Goal: Transaction & Acquisition: Purchase product/service

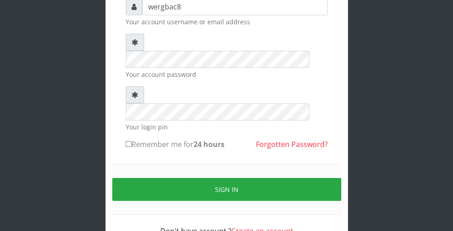
scroll to position [83, 0]
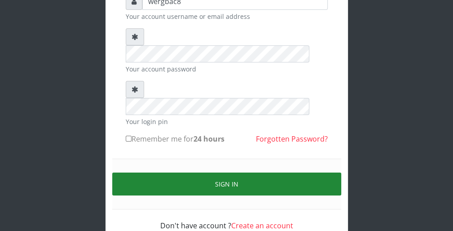
click at [309, 173] on button "Sign in" at bounding box center [226, 184] width 229 height 23
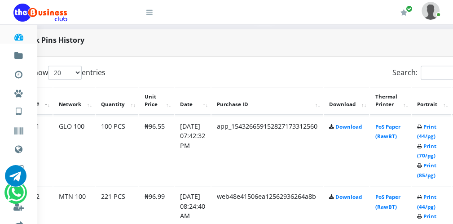
scroll to position [431, 36]
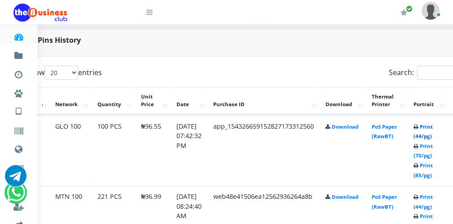
click at [426, 133] on link "Print (44/pg)" at bounding box center [423, 131] width 19 height 17
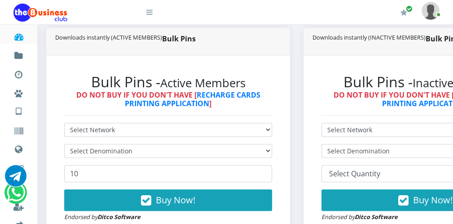
scroll to position [216, 0]
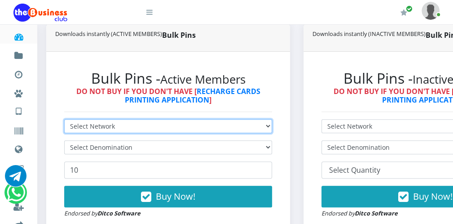
click at [163, 123] on select "Select Network MTN Globacom 9Mobile Airtel" at bounding box center [168, 126] width 208 height 14
select select "Airtel"
click at [64, 119] on select "Select Network MTN Globacom 9Mobile Airtel" at bounding box center [168, 126] width 208 height 14
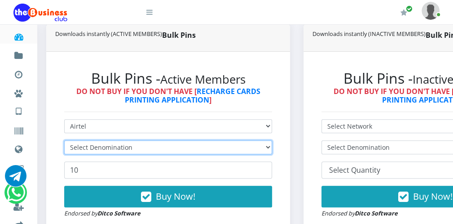
click at [131, 148] on select "Select Denomination" at bounding box center [168, 147] width 208 height 14
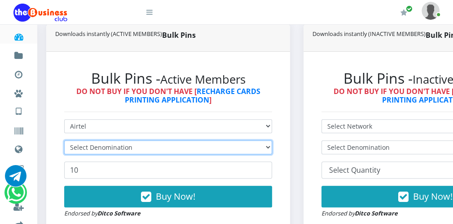
click at [131, 148] on select "Select Denomination" at bounding box center [168, 147] width 208 height 14
click at [133, 148] on select "Select Denomination" at bounding box center [168, 147] width 208 height 14
click at [270, 148] on select "Select Denomination" at bounding box center [168, 147] width 208 height 14
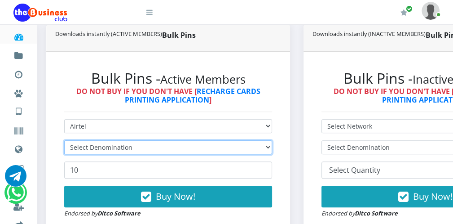
click at [270, 148] on select "Select Denomination" at bounding box center [168, 147] width 208 height 14
click at [133, 144] on select "Select Denomination" at bounding box center [168, 147] width 208 height 14
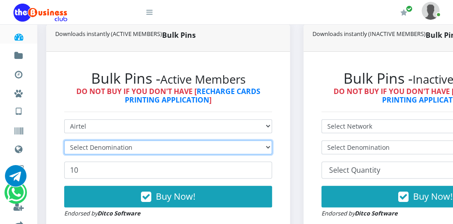
click at [133, 144] on select "Select Denomination" at bounding box center [168, 147] width 208 height 14
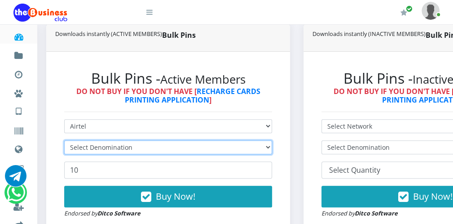
click at [133, 144] on select "Select Denomination" at bounding box center [168, 147] width 208 height 14
click at [268, 150] on select "Select Denomination" at bounding box center [168, 147] width 208 height 14
select select "96.38-100"
click at [64, 140] on select "Select Denomination Airtel NGN100 - ₦96.38 Airtel NGN200 - ₦192.76 Airtel NGN50…" at bounding box center [168, 147] width 208 height 14
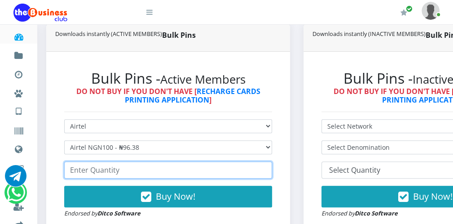
click at [185, 168] on input "number" at bounding box center [168, 169] width 208 height 17
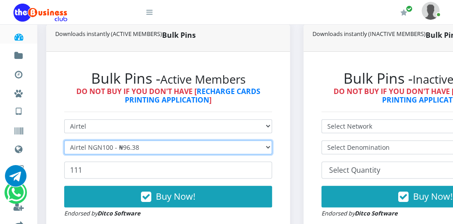
click at [246, 145] on select "Select Denomination Airtel NGN100 - ₦96.38 Airtel NGN200 - ₦192.76 Airtel NGN50…" at bounding box center [168, 147] width 208 height 14
click at [64, 140] on select "Select Denomination Airtel NGN100 - ₦96.38 Airtel NGN200 - ₦192.76 Airtel NGN50…" at bounding box center [168, 147] width 208 height 14
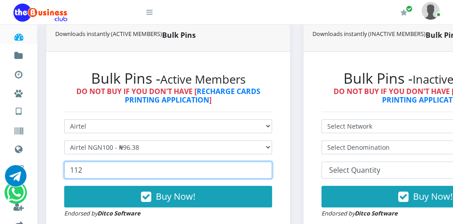
click at [264, 168] on input "112" at bounding box center [168, 169] width 208 height 17
click at [264, 172] on input "111" at bounding box center [168, 169] width 208 height 17
click at [264, 172] on input "110" at bounding box center [168, 169] width 208 height 17
click at [264, 172] on input "109" at bounding box center [168, 169] width 208 height 17
click at [264, 172] on input "108" at bounding box center [168, 169] width 208 height 17
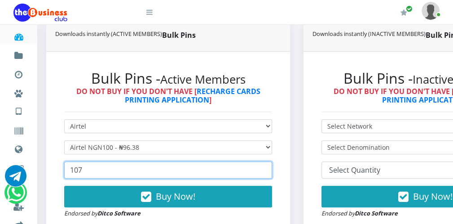
click at [264, 172] on input "107" at bounding box center [168, 169] width 208 height 17
type input "106"
click at [264, 172] on input "106" at bounding box center [168, 169] width 208 height 17
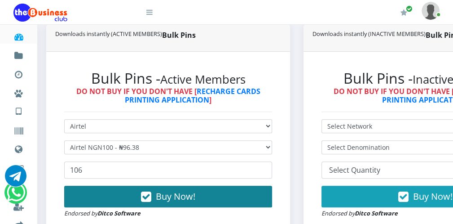
click at [228, 195] on button "Buy Now!" at bounding box center [168, 197] width 208 height 22
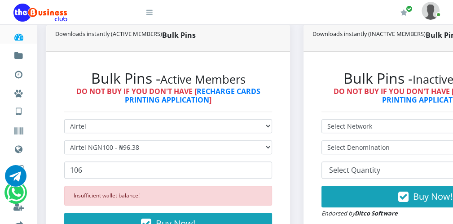
click at [151, 13] on icon at bounding box center [149, 12] width 6 height 7
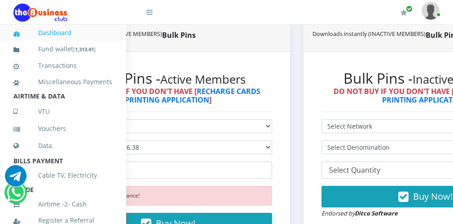
scroll to position [196, 0]
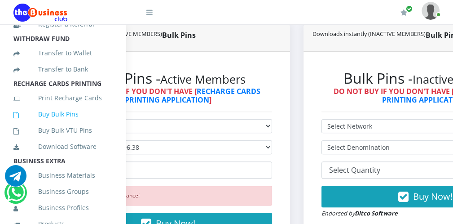
click at [66, 124] on link "Buy Bulk Pins" at bounding box center [62, 114] width 99 height 21
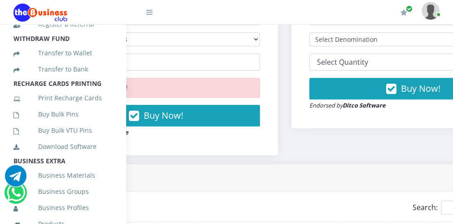
scroll to position [323, 18]
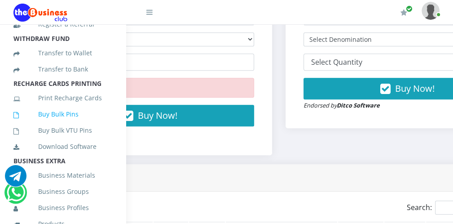
click at [73, 123] on link "Buy Bulk Pins" at bounding box center [62, 114] width 99 height 21
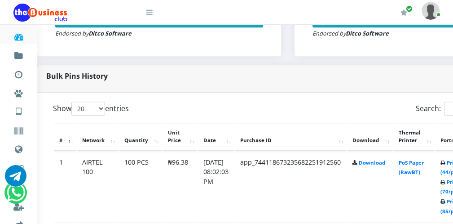
scroll to position [395, 18]
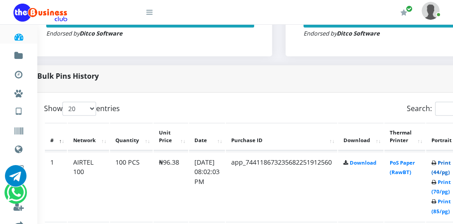
click at [446, 172] on link "Print (44/pg)" at bounding box center [441, 167] width 19 height 17
